Goal: Task Accomplishment & Management: Manage account settings

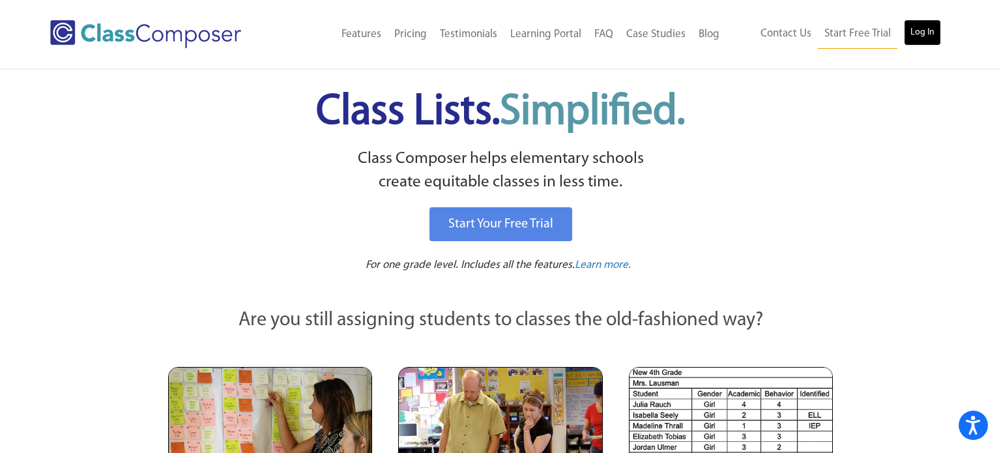
click at [919, 25] on link "Log In" at bounding box center [922, 33] width 37 height 26
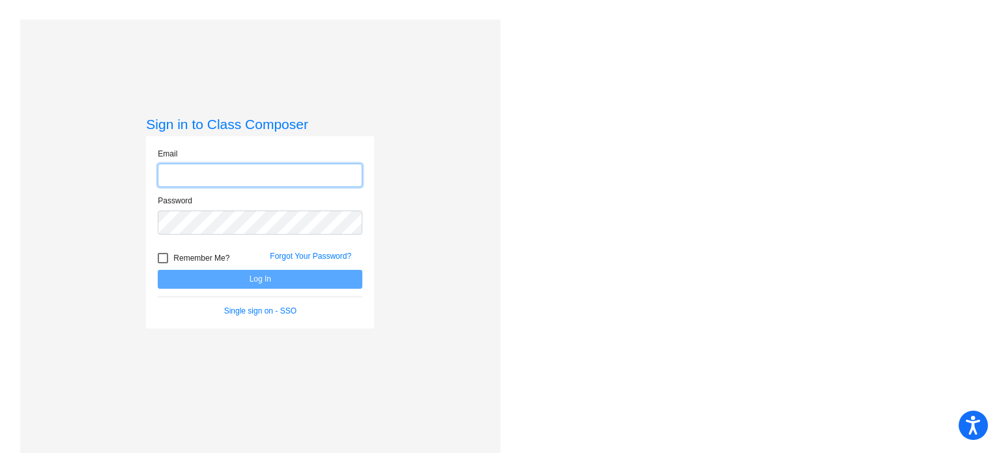
type input "[EMAIL_ADDRESS][DOMAIN_NAME]"
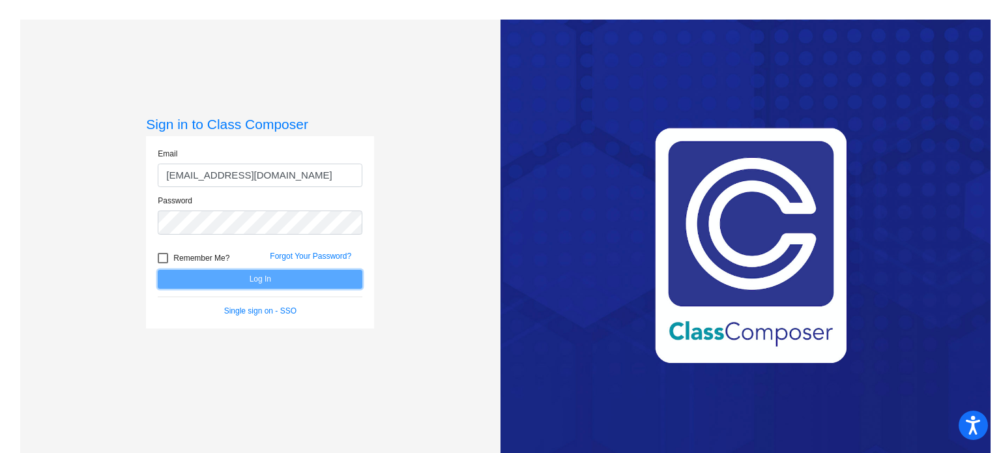
click at [204, 281] on button "Log In" at bounding box center [260, 279] width 205 height 19
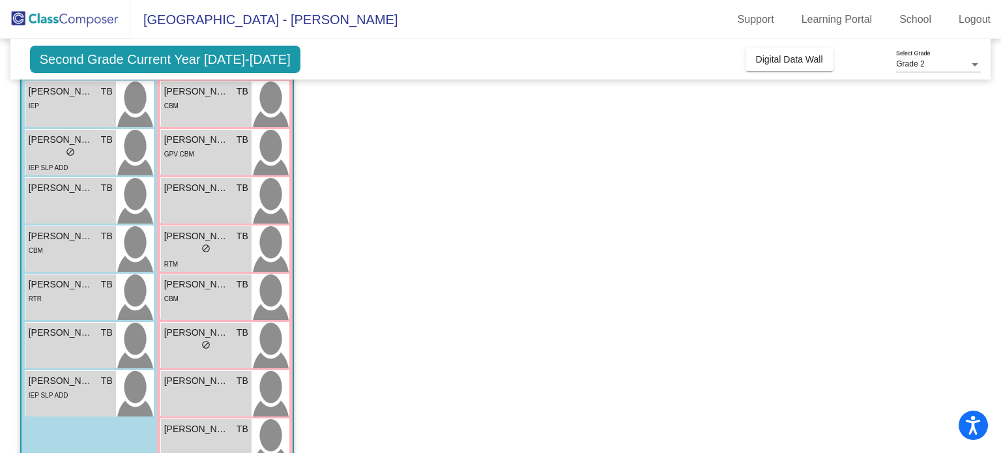
scroll to position [379, 0]
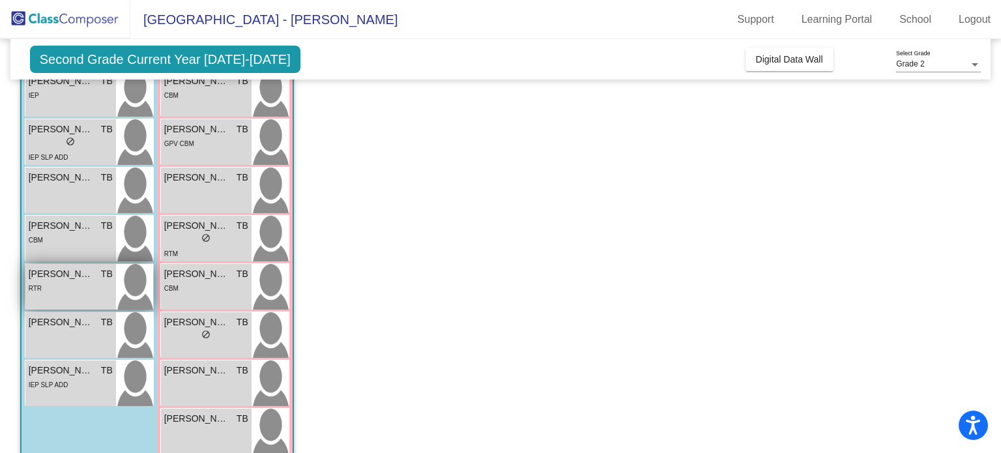
click at [73, 281] on div "RTR" at bounding box center [71, 288] width 84 height 14
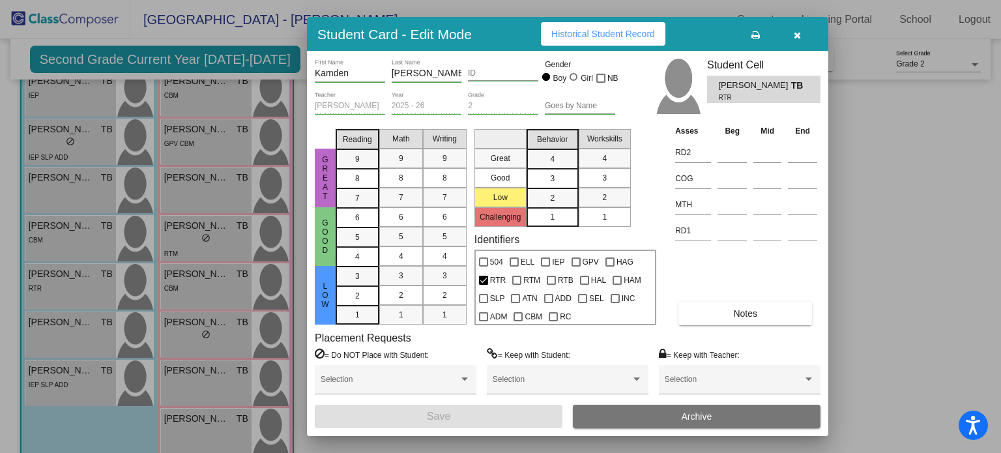
click at [799, 33] on icon "button" at bounding box center [796, 35] width 7 height 9
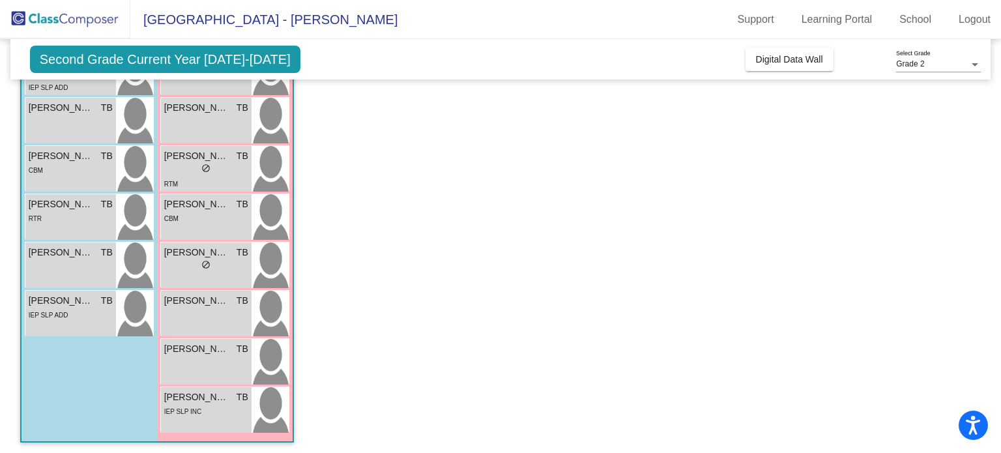
scroll to position [450, 0]
click at [69, 218] on div "RTR" at bounding box center [71, 217] width 84 height 14
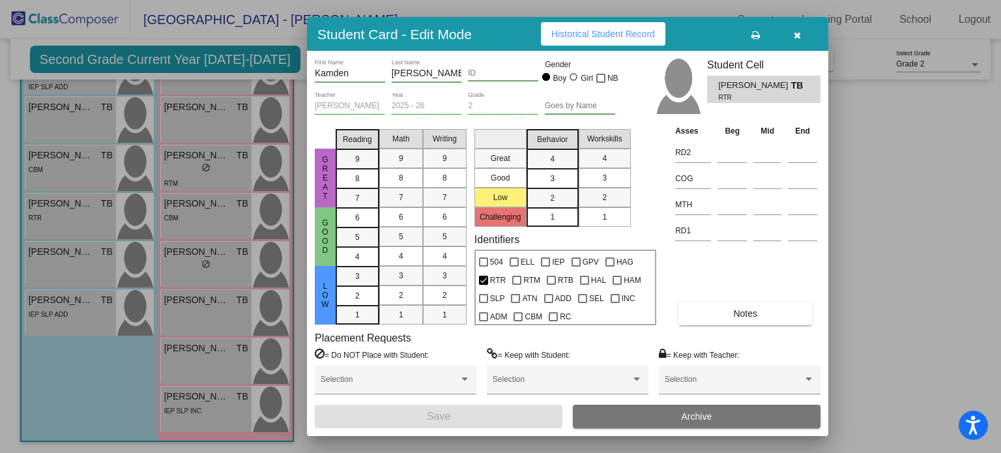
click at [777, 321] on button "Notes" at bounding box center [745, 313] width 134 height 23
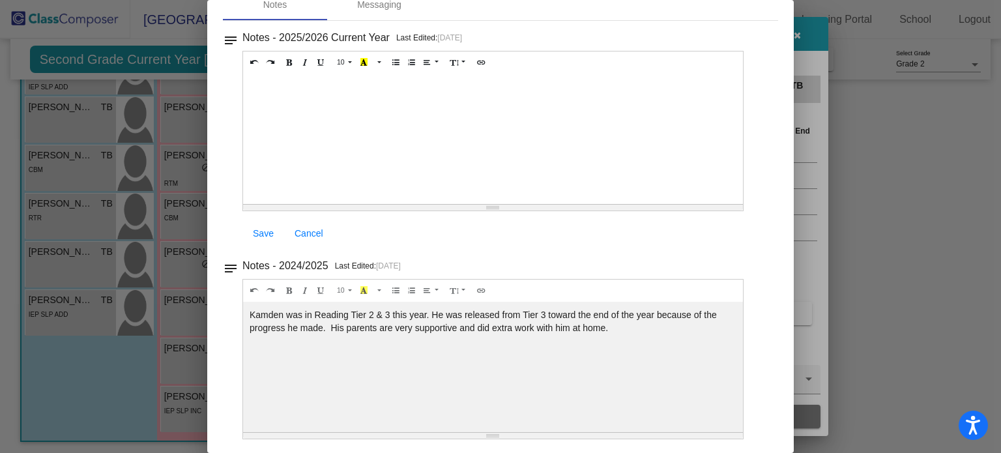
scroll to position [0, 0]
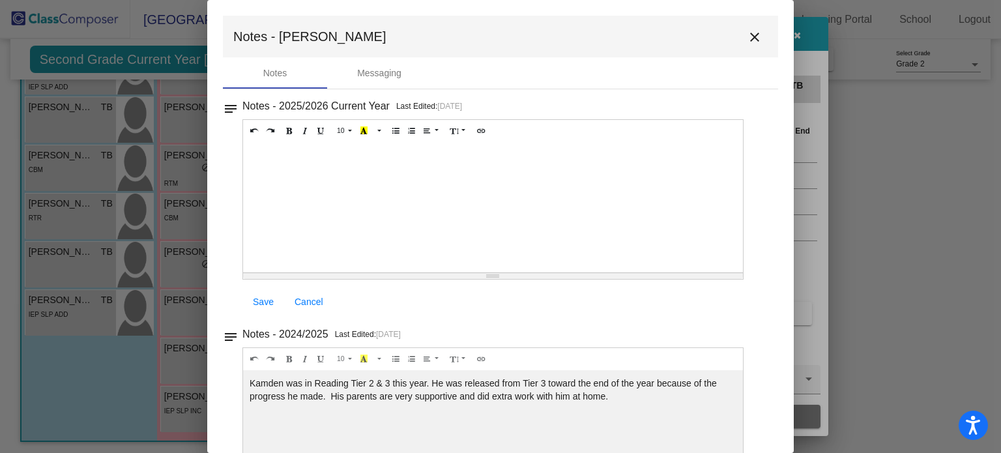
click at [751, 34] on mat-icon "close" at bounding box center [755, 37] width 16 height 16
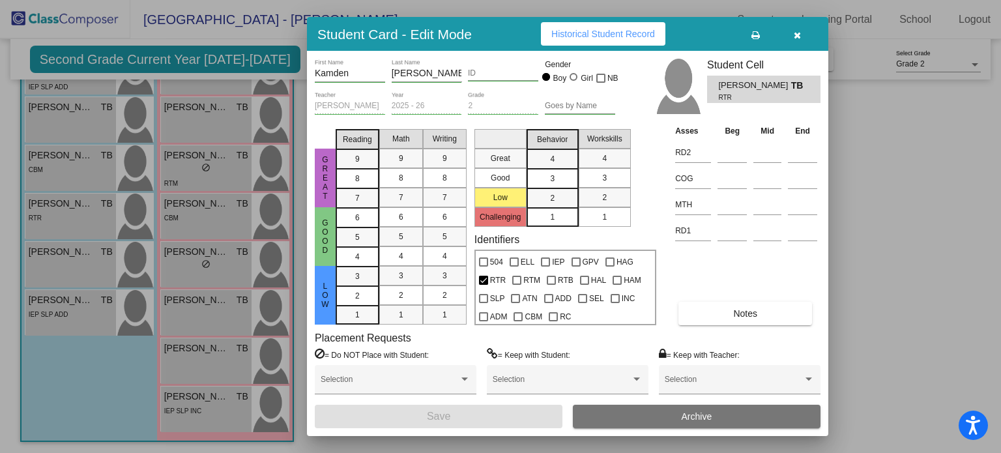
click at [799, 44] on button "button" at bounding box center [797, 33] width 42 height 23
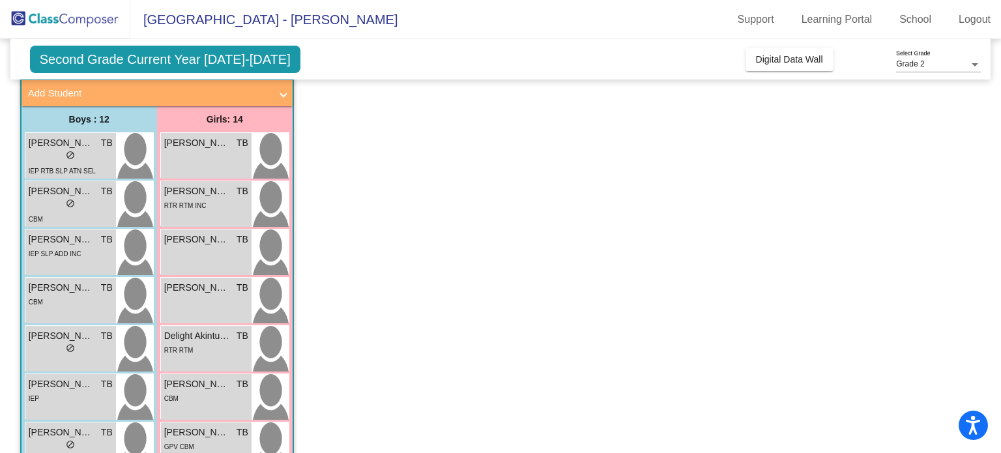
scroll to position [78, 0]
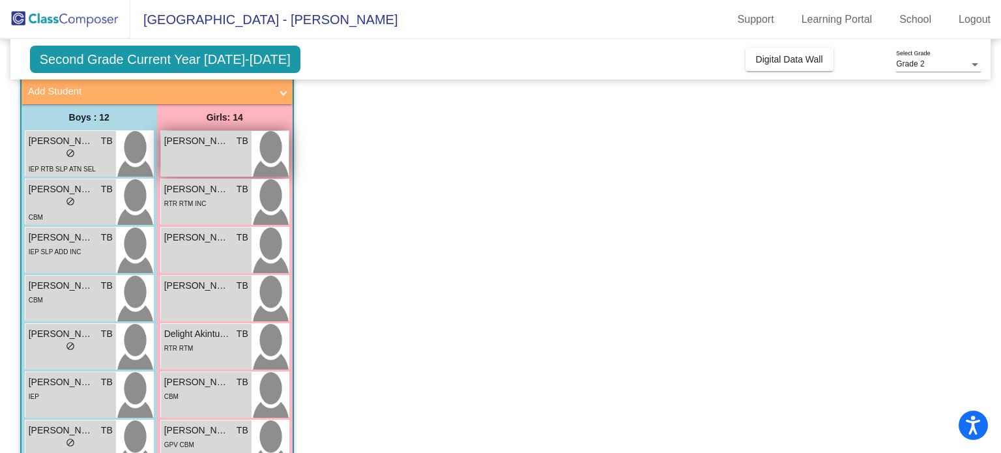
click at [192, 164] on div "Aiden Ford TB lock do_not_disturb_alt" at bounding box center [206, 154] width 91 height 46
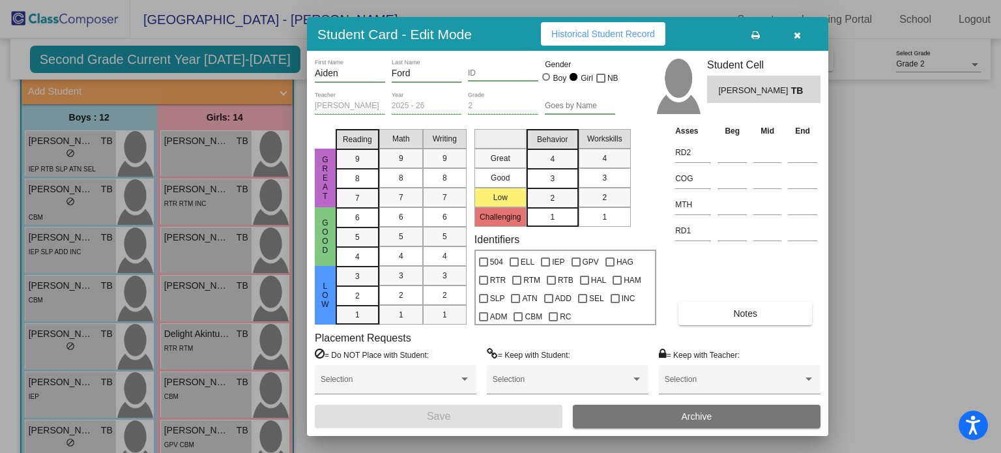
click at [773, 321] on button "Notes" at bounding box center [745, 313] width 134 height 23
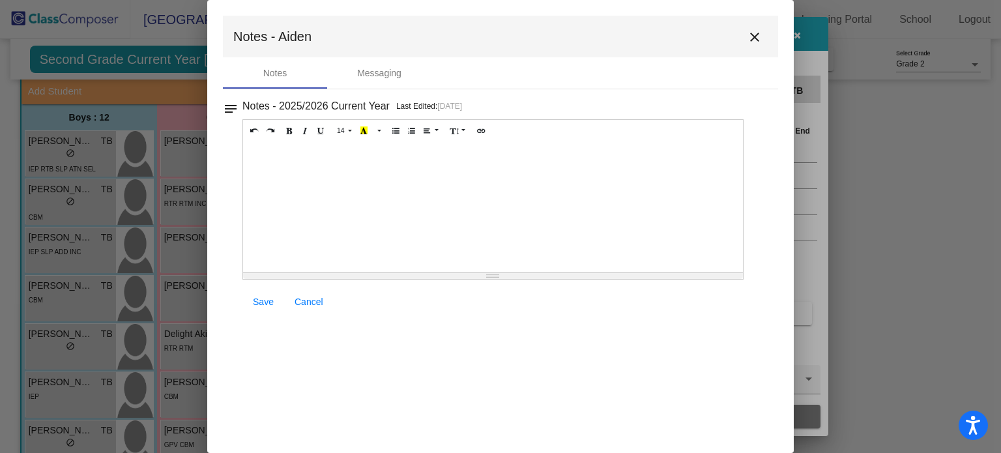
click at [754, 38] on mat-icon "close" at bounding box center [755, 37] width 16 height 16
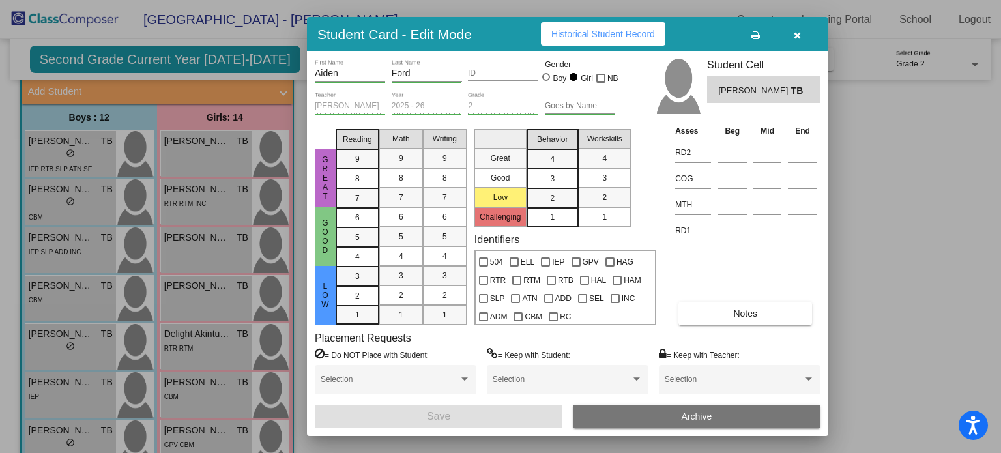
click at [792, 31] on button "button" at bounding box center [797, 33] width 42 height 23
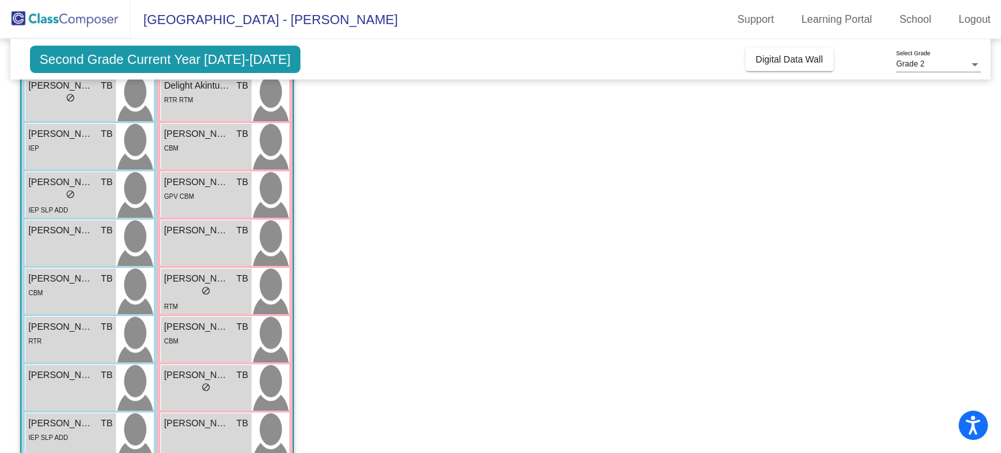
scroll to position [326, 0]
click at [60, 323] on span "Kamden Keers" at bounding box center [61, 328] width 65 height 14
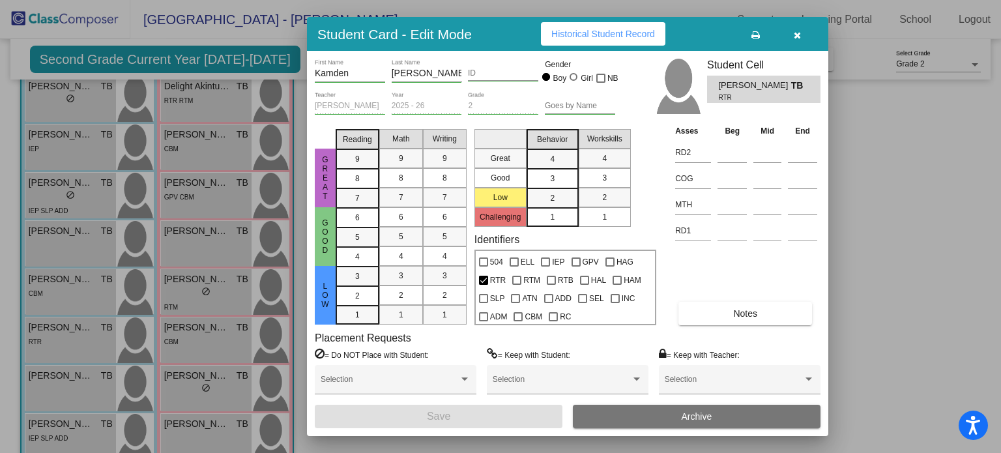
click at [786, 315] on button "Notes" at bounding box center [745, 313] width 134 height 23
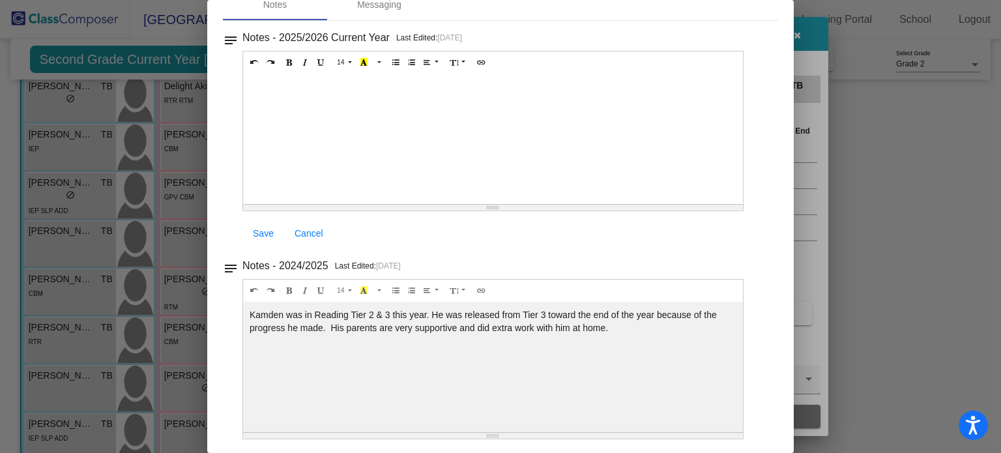
scroll to position [0, 0]
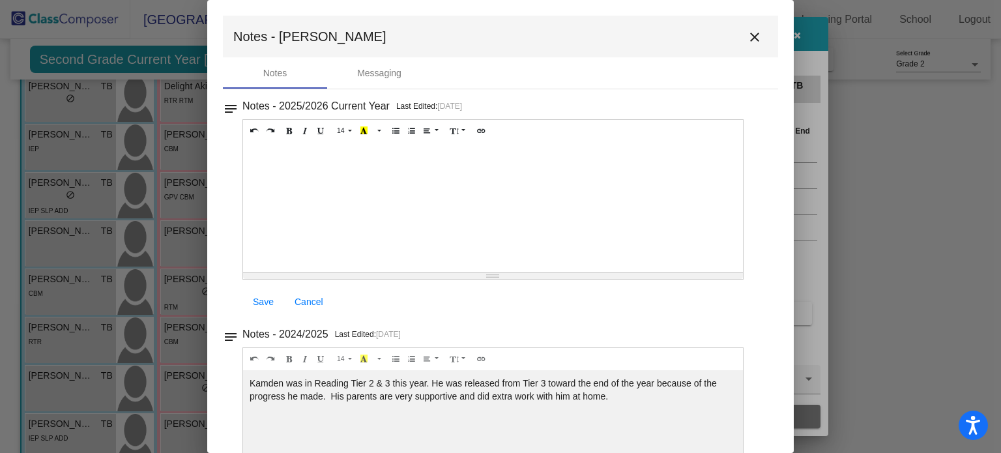
click at [741, 28] on button "close" at bounding box center [754, 36] width 26 height 26
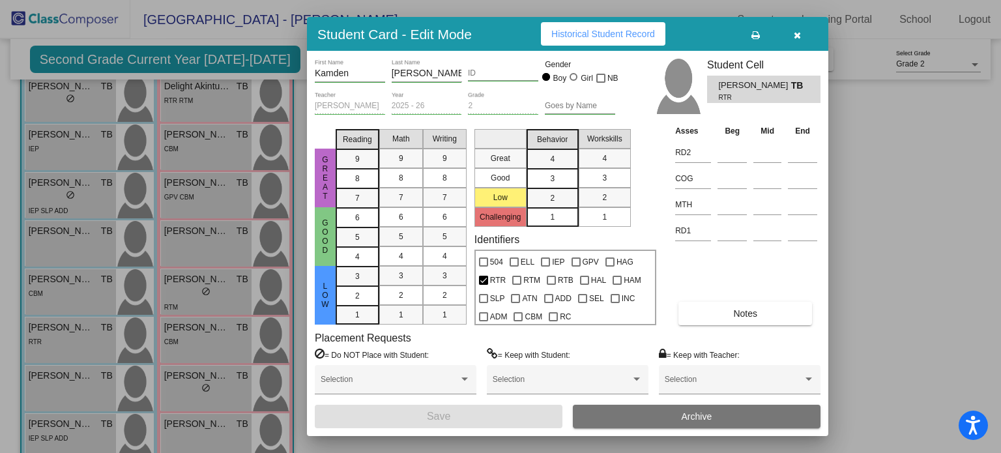
click at [804, 38] on button "button" at bounding box center [797, 33] width 42 height 23
